Goal: Use online tool/utility: Utilize a website feature to perform a specific function

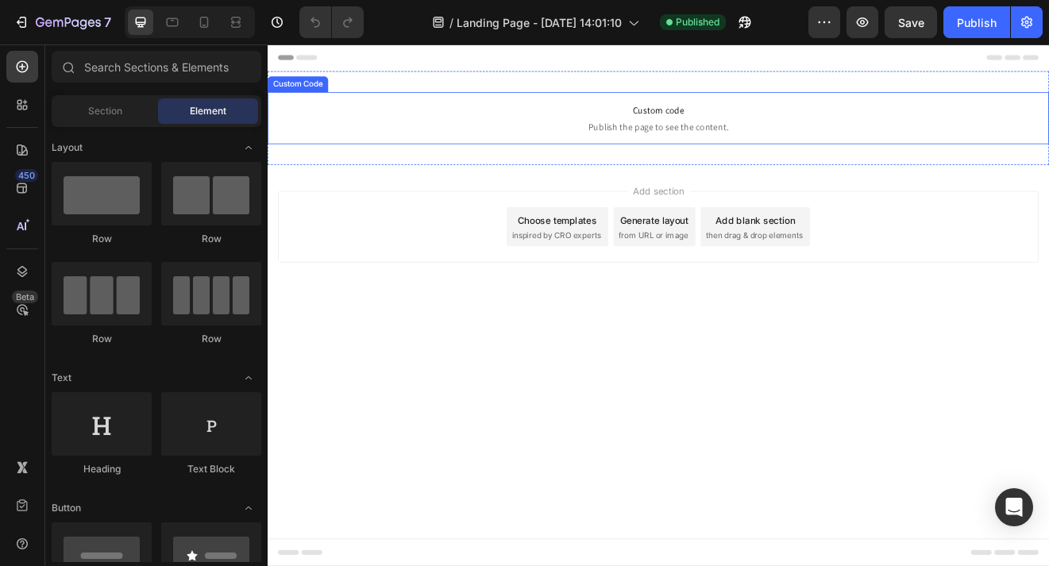
click at [723, 136] on p "Custom code Publish the page to see the content." at bounding box center [744, 134] width 953 height 64
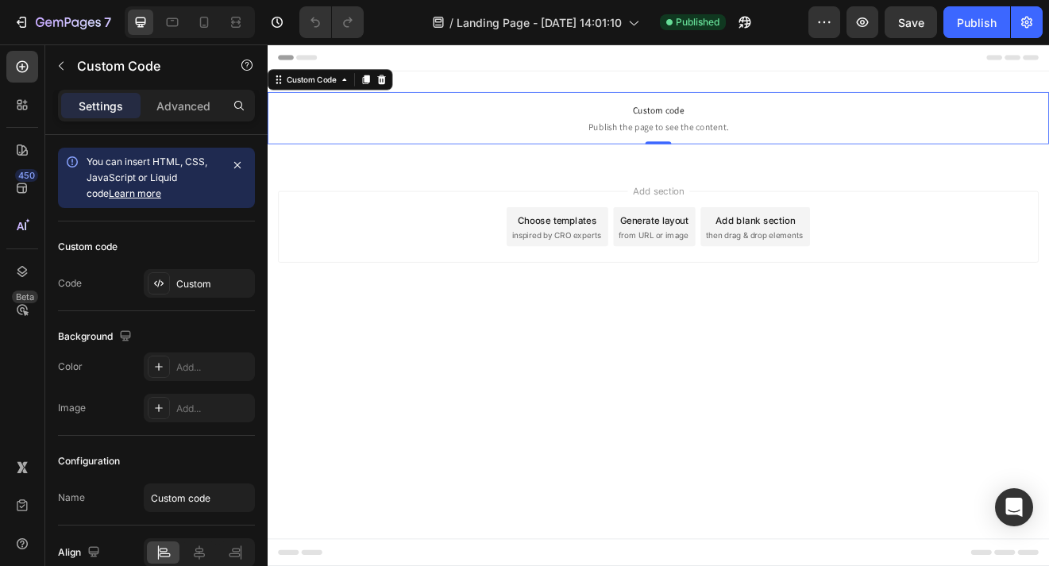
click at [646, 121] on span "Custom code" at bounding box center [744, 124] width 953 height 19
click at [852, 23] on button "button" at bounding box center [862, 22] width 32 height 32
